Goal: Task Accomplishment & Management: Complete application form

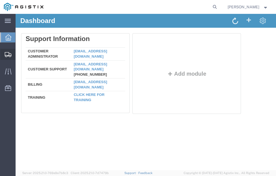
click at [0, 0] on span "Shipment Manager" at bounding box center [0, 0] width 0 height 0
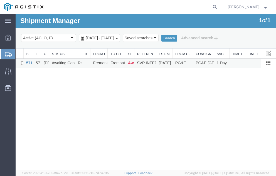
click at [27, 63] on link "57123336" at bounding box center [34, 63] width 17 height 4
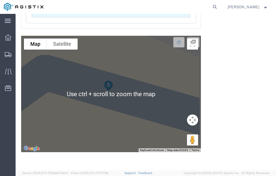
scroll to position [688, 0]
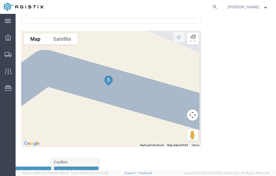
click link "Confirm"
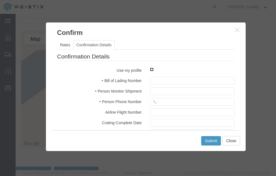
click input "checkbox"
checkbox input "true"
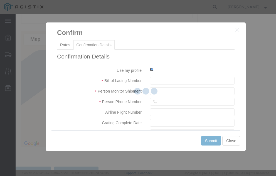
type input "[PERSON_NAME]"
type input "[PHONE_NUMBER]"
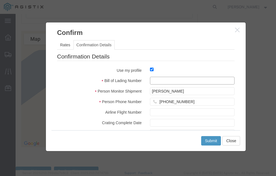
click input "text"
type input "57123336"
click button "Submit"
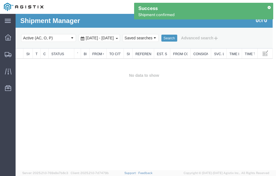
scroll to position [0, 0]
